Goal: Communication & Community: Share content

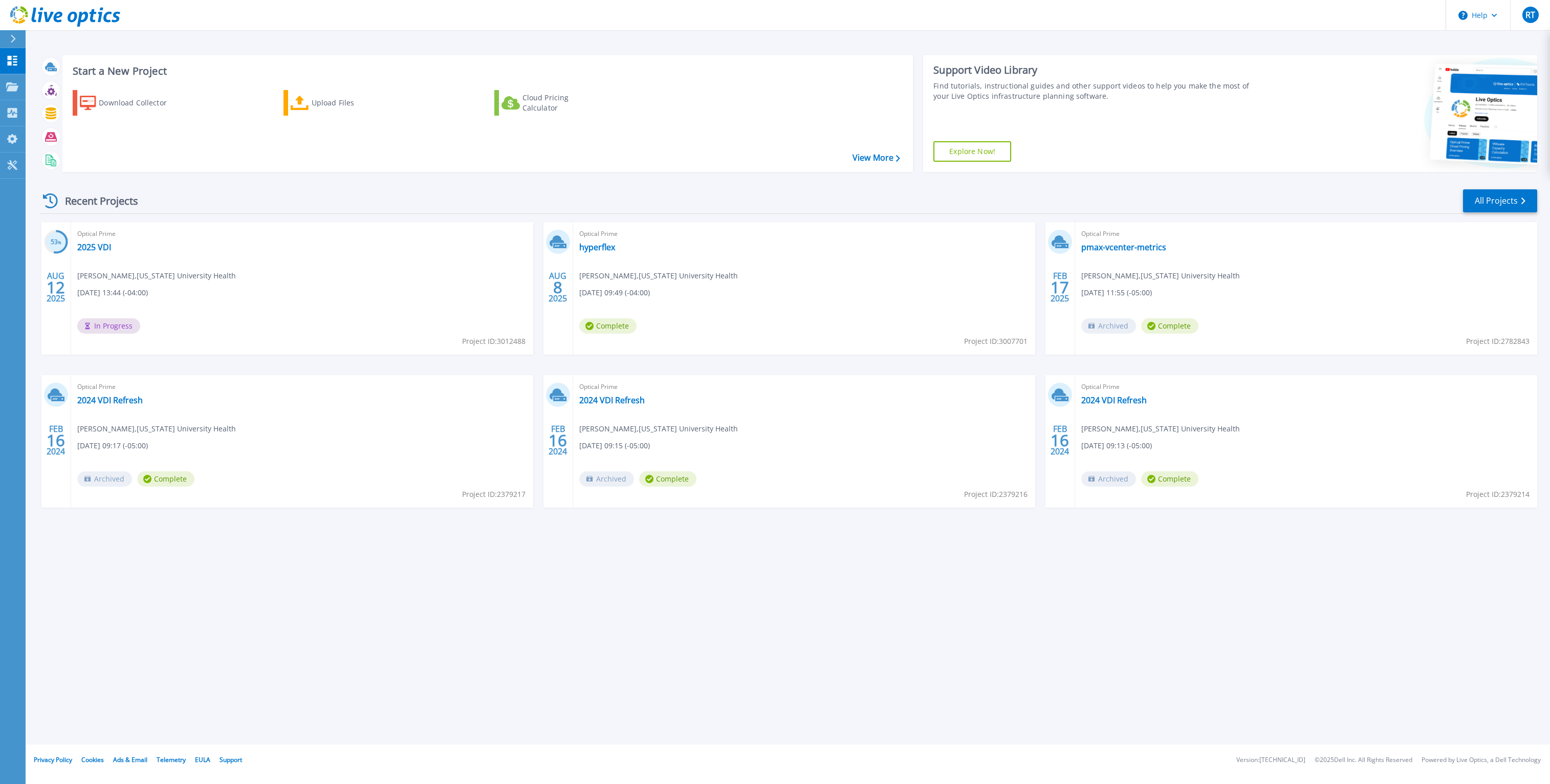
click at [397, 302] on div "Optical Prime 2025 VDI [PERSON_NAME] , [US_STATE] University Health [DATE] 13:4…" at bounding box center [302, 288] width 462 height 133
click at [92, 242] on link "2025 VDI" at bounding box center [94, 246] width 34 height 10
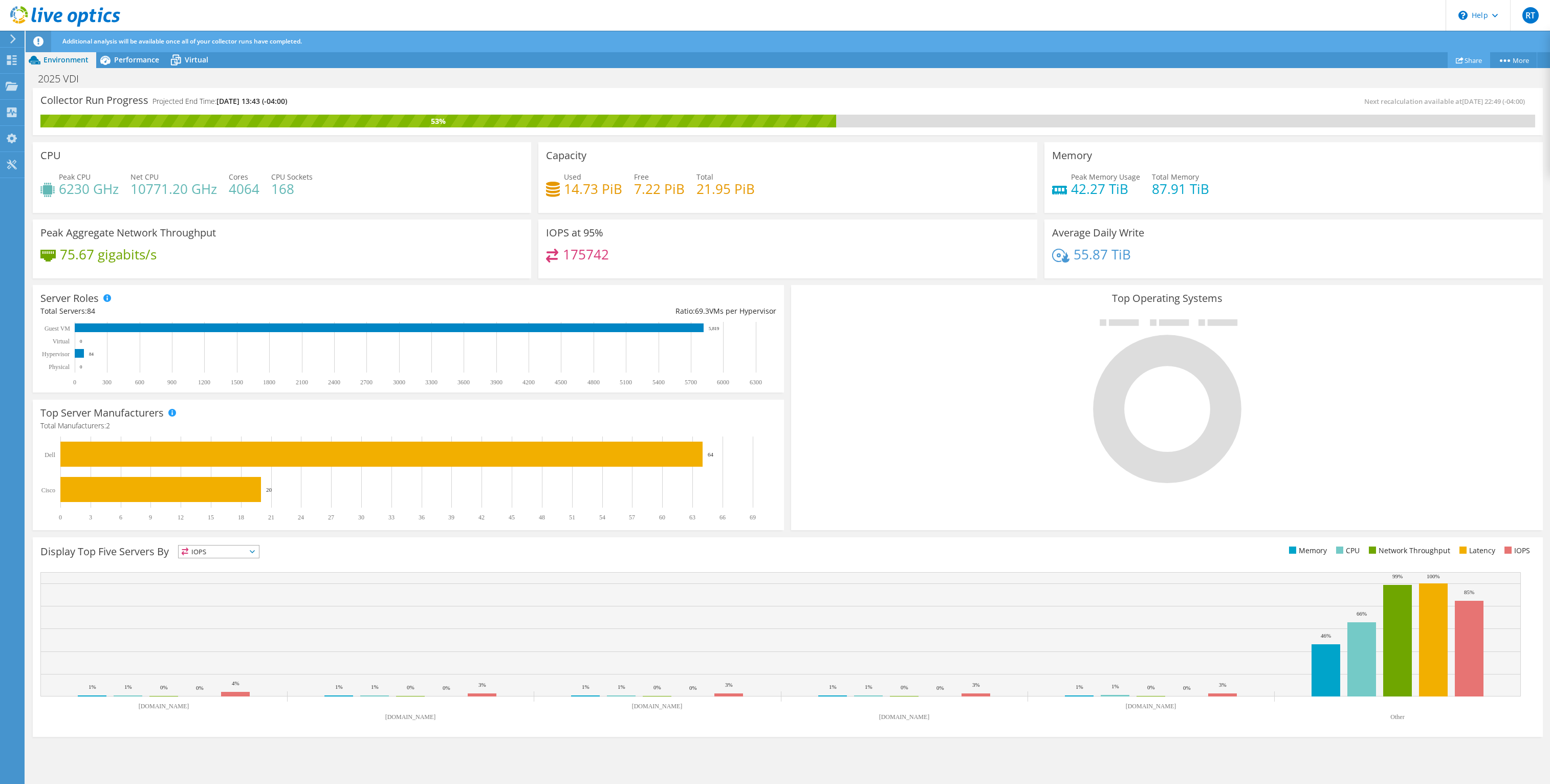
click at [1463, 61] on link "Share" at bounding box center [1468, 60] width 42 height 16
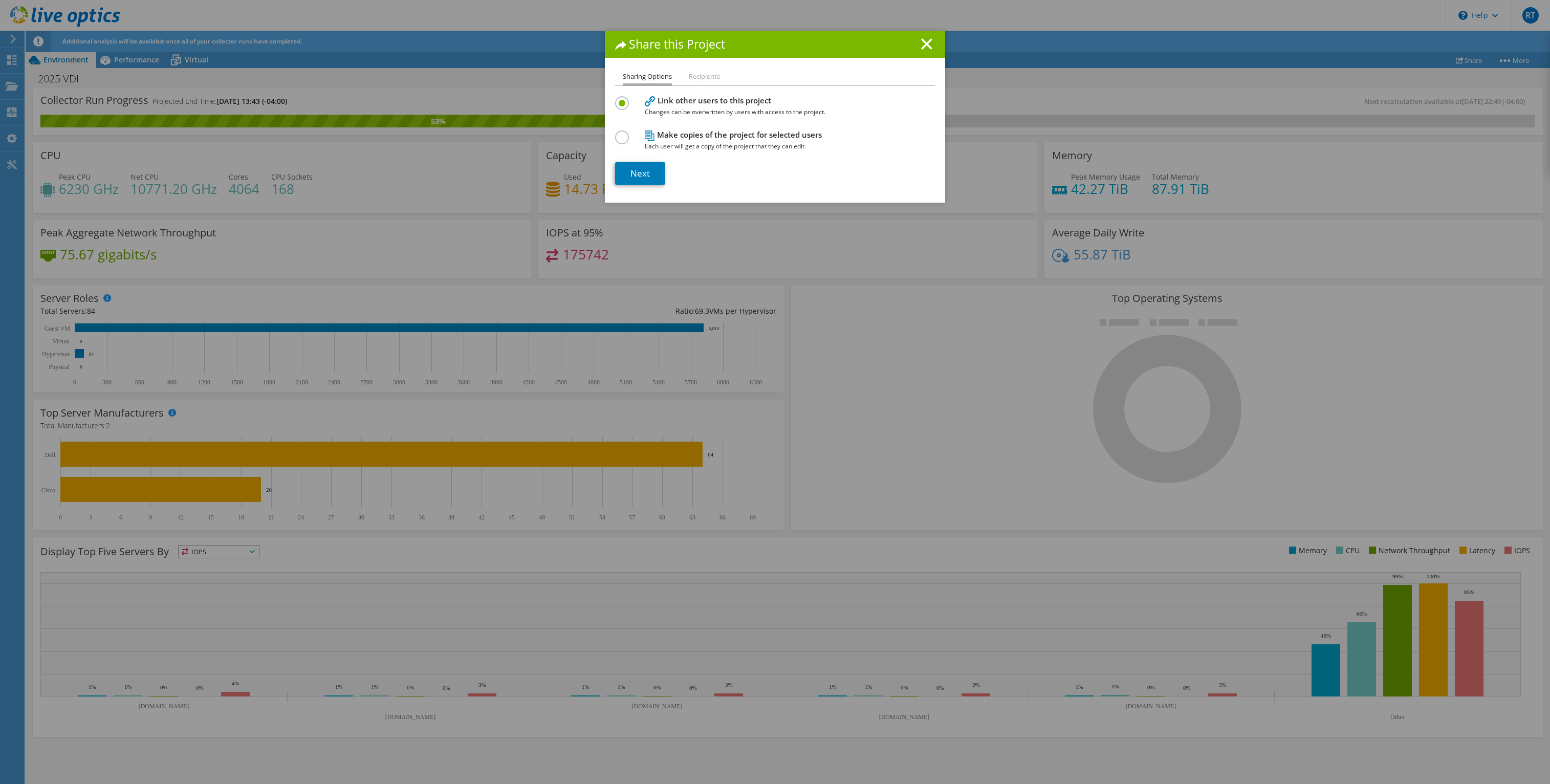
click at [709, 74] on li "Recipients" at bounding box center [704, 77] width 31 height 13
click at [702, 77] on li "Recipients" at bounding box center [704, 77] width 31 height 13
click at [621, 133] on label at bounding box center [624, 131] width 18 height 2
click at [0, 0] on input "radio" at bounding box center [0, 0] width 0 height 0
click at [711, 83] on li "Recipients" at bounding box center [704, 77] width 31 height 13
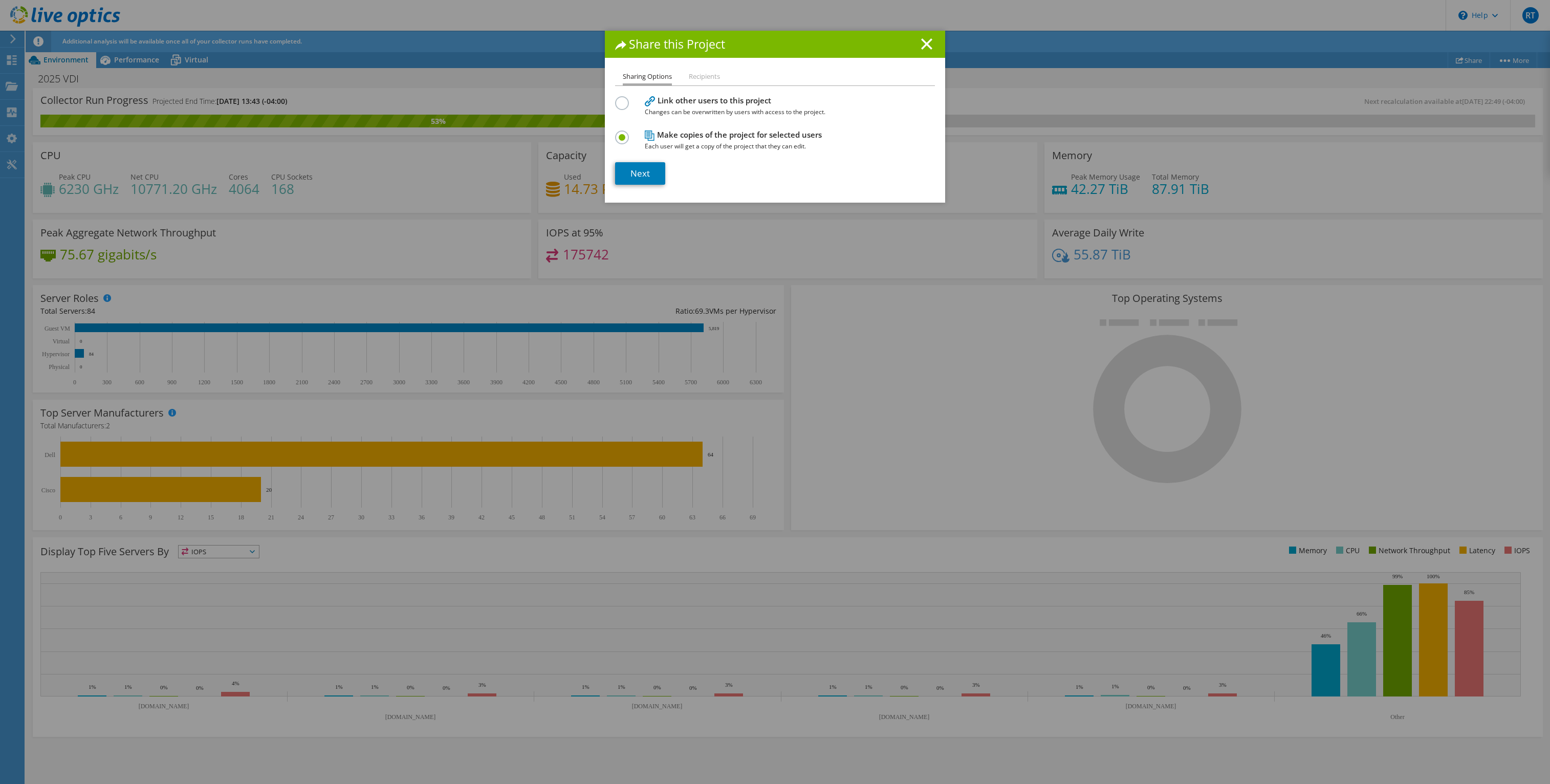
click at [703, 76] on li "Recipients" at bounding box center [704, 77] width 31 height 13
click at [633, 171] on link "Next" at bounding box center [640, 174] width 50 height 22
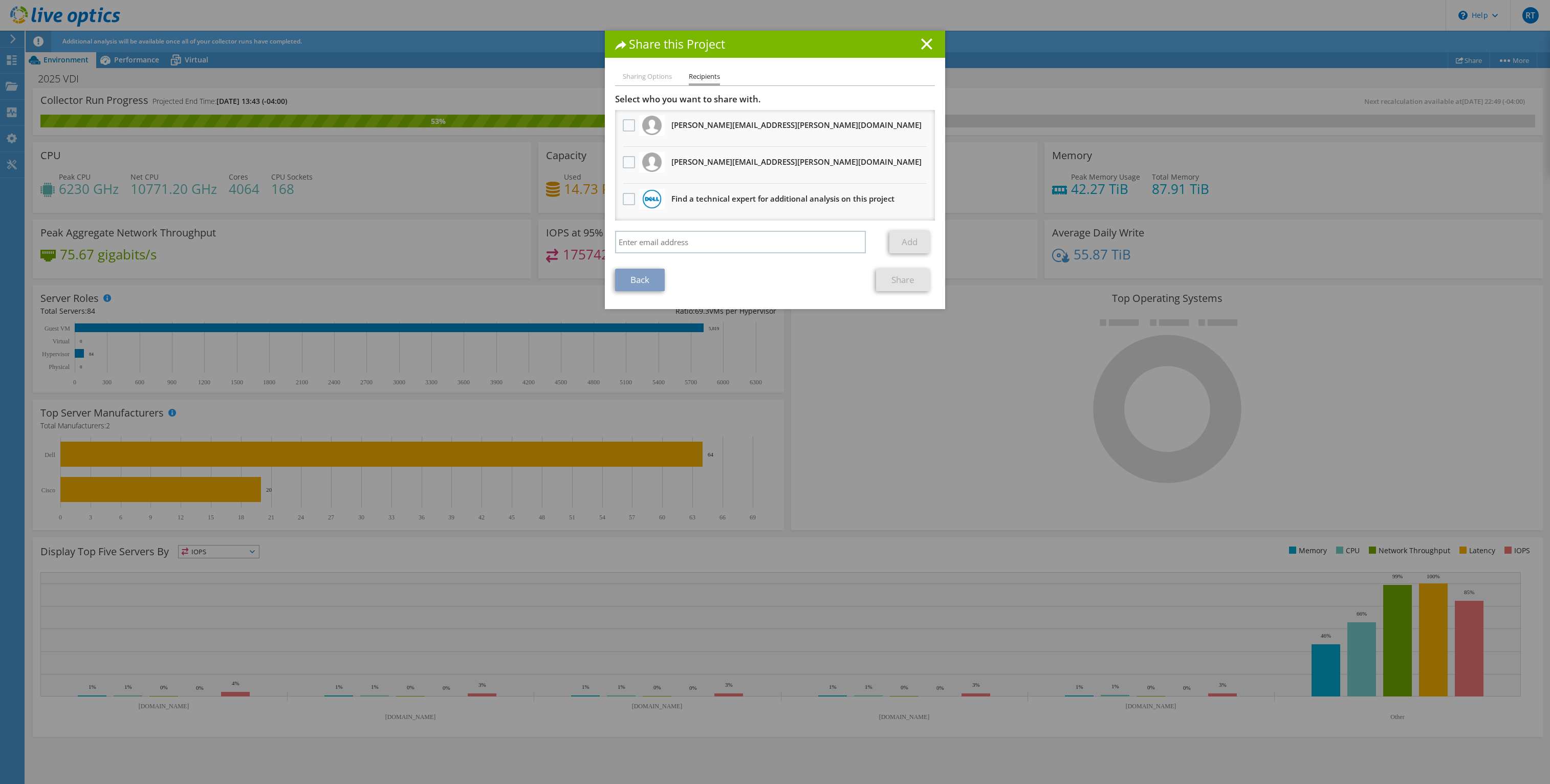
click at [620, 124] on div at bounding box center [629, 126] width 18 height 22
click at [625, 126] on label at bounding box center [630, 125] width 15 height 12
click at [0, 0] on input "checkbox" at bounding box center [0, 0] width 0 height 0
click at [627, 168] on label at bounding box center [630, 162] width 15 height 12
click at [0, 0] on input "checkbox" at bounding box center [0, 0] width 0 height 0
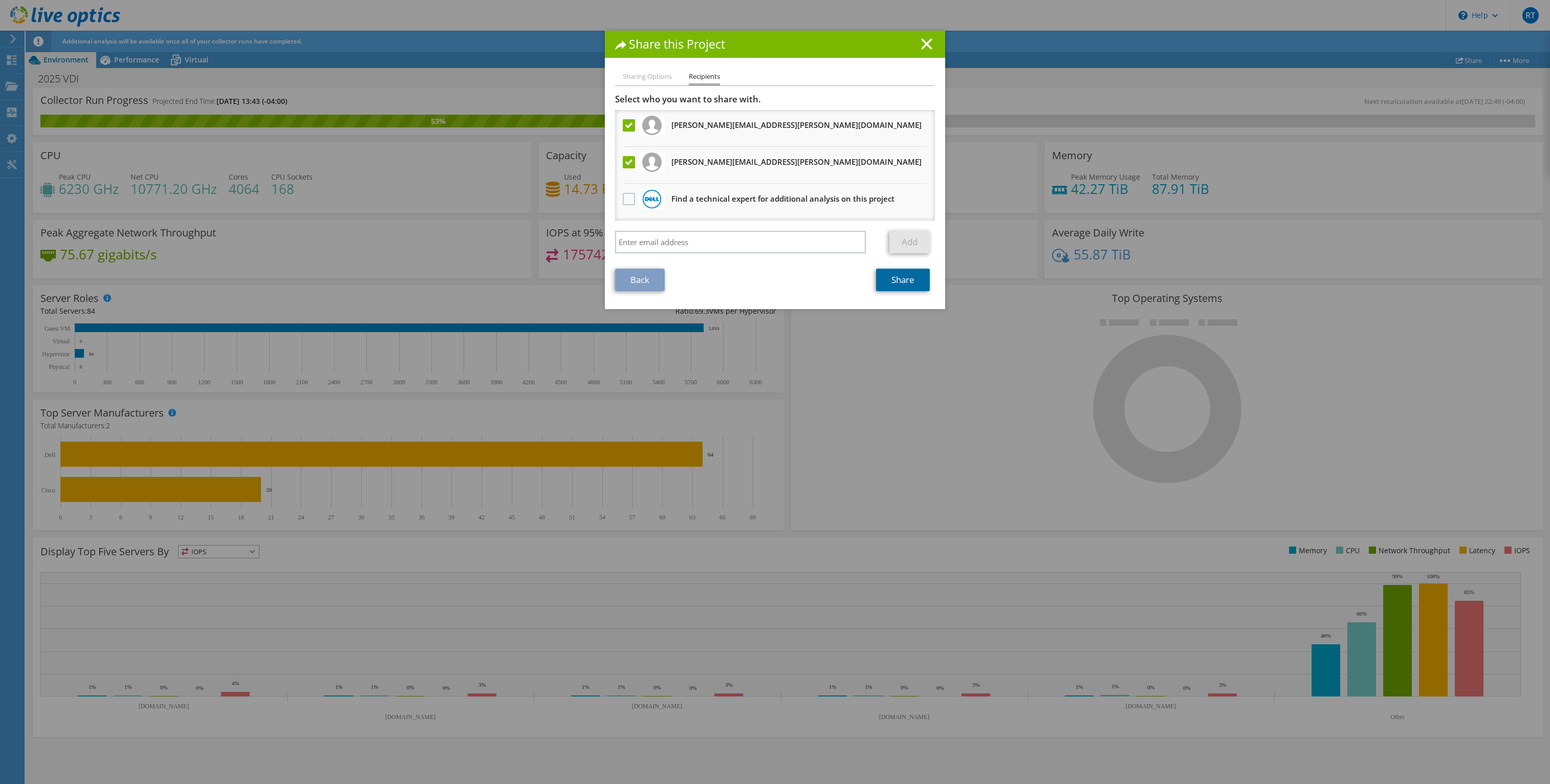
click at [897, 278] on link "Share" at bounding box center [903, 280] width 54 height 22
